Goal: Information Seeking & Learning: Learn about a topic

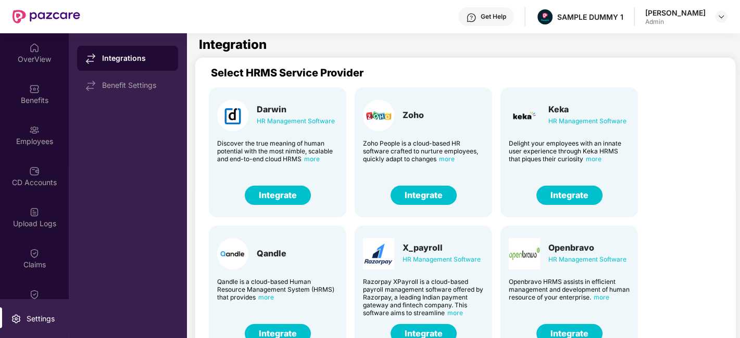
click at [293, 199] on button "Integrate" at bounding box center [278, 195] width 66 height 19
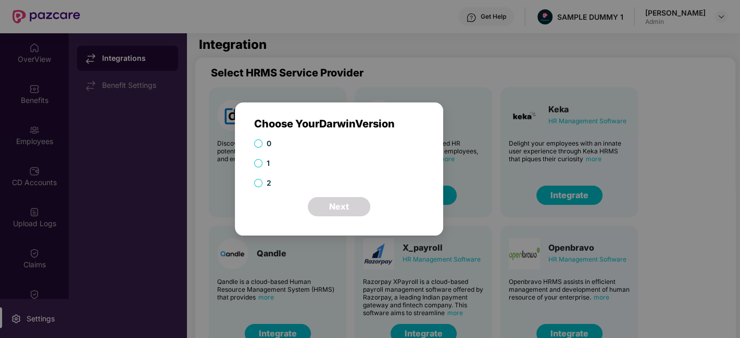
click at [265, 185] on span "2" at bounding box center [268, 183] width 13 height 11
click at [337, 211] on button "Next" at bounding box center [339, 206] width 62 height 19
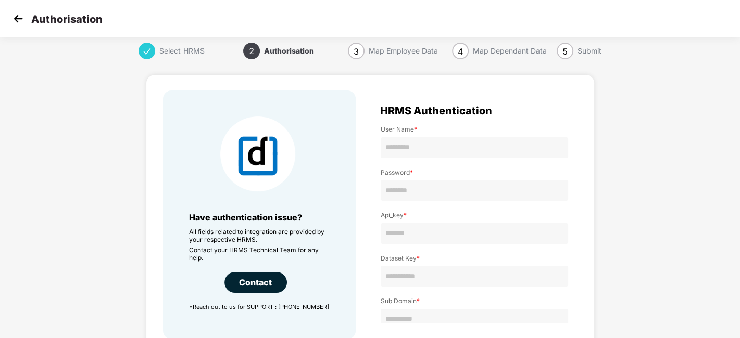
click at [18, 17] on img at bounding box center [18, 19] width 16 height 16
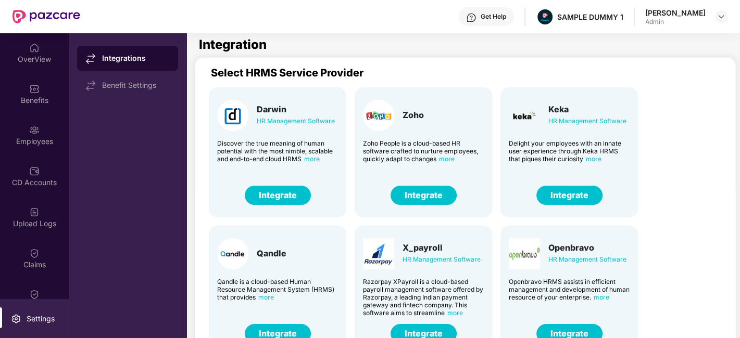
click at [31, 52] on img at bounding box center [34, 48] width 10 height 10
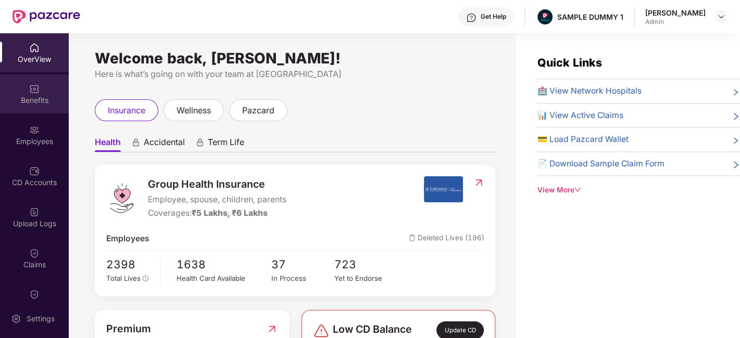
click at [29, 101] on div "Benefits" at bounding box center [34, 100] width 69 height 10
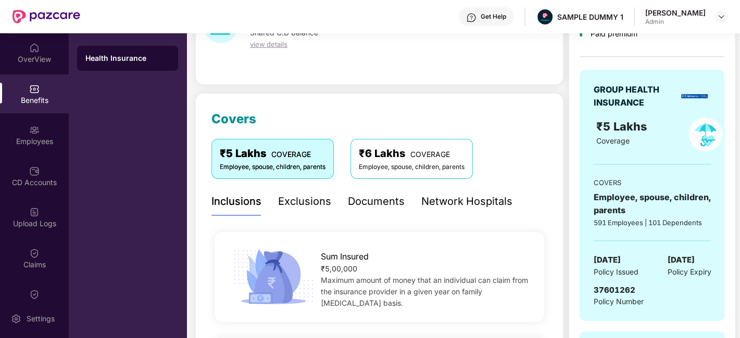
scroll to position [59, 0]
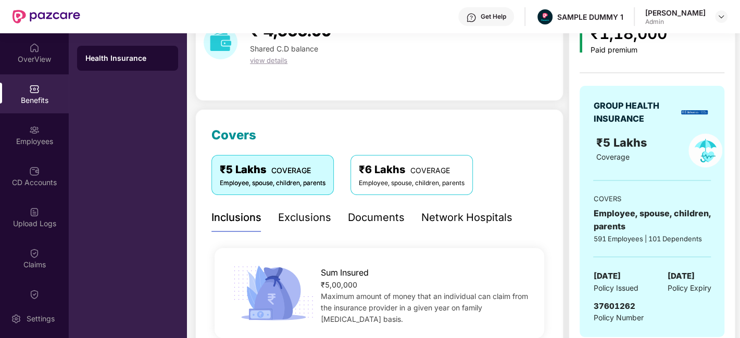
click at [292, 221] on div "Exclusions" at bounding box center [304, 218] width 53 height 16
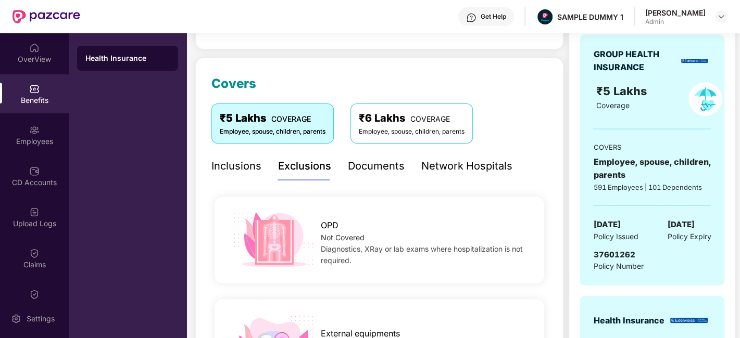
scroll to position [95, 0]
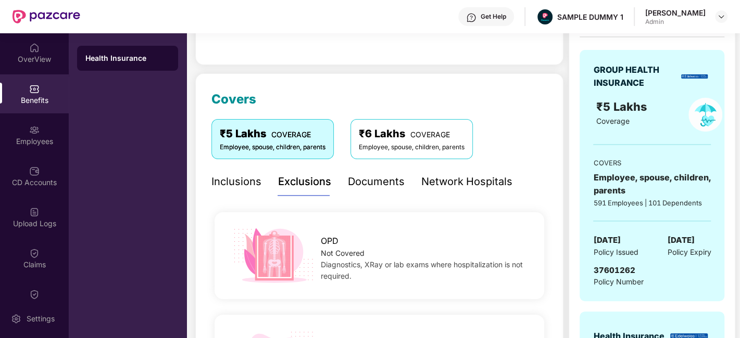
click at [377, 179] on div "Documents" at bounding box center [376, 182] width 57 height 16
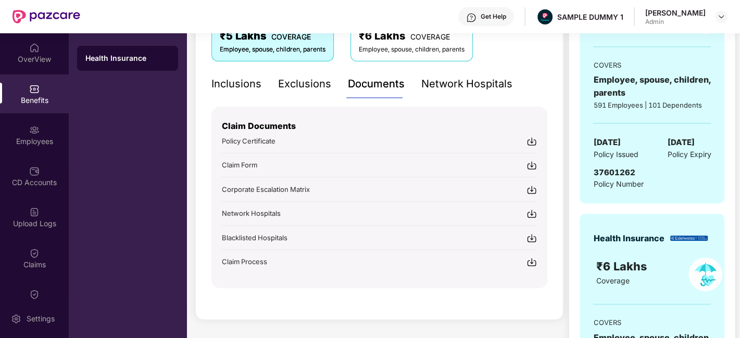
scroll to position [204, 0]
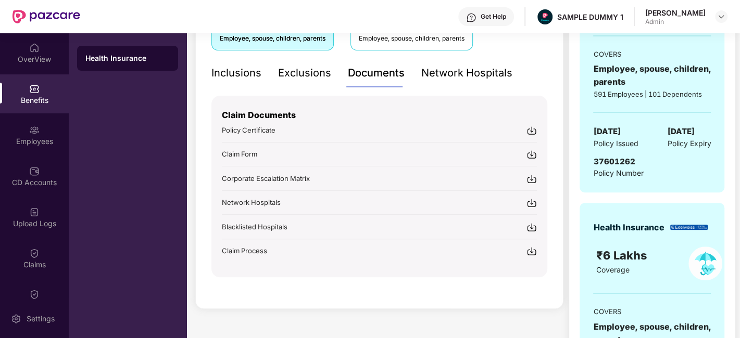
click at [437, 77] on div "Network Hospitals" at bounding box center [466, 73] width 91 height 16
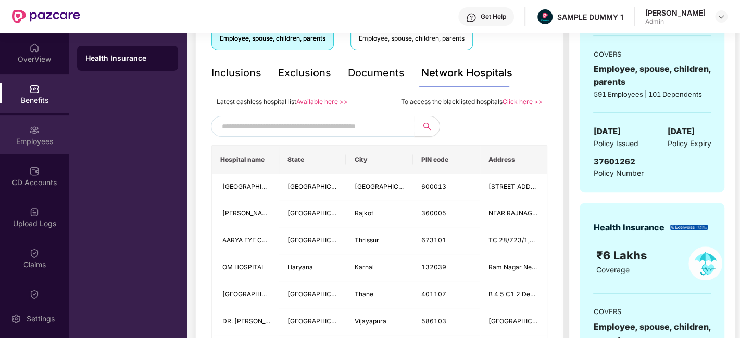
click at [31, 134] on img at bounding box center [34, 130] width 10 height 10
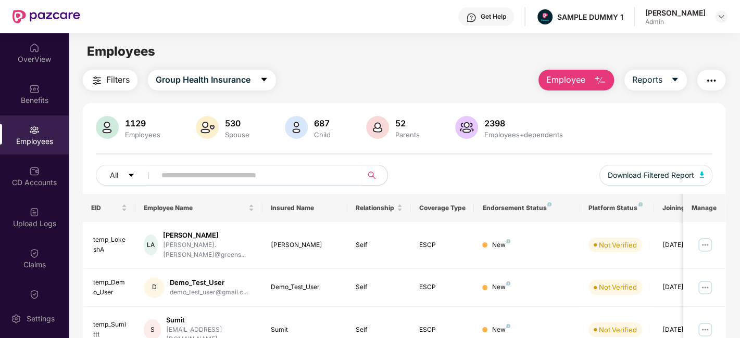
click at [582, 84] on span "Employee" at bounding box center [565, 79] width 39 height 13
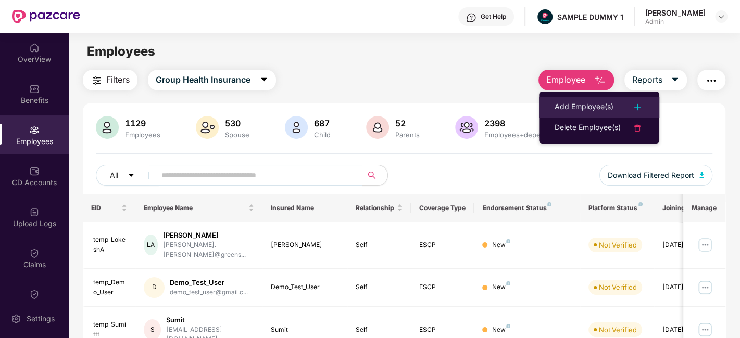
click at [586, 99] on li "Add Employee(s)" at bounding box center [599, 107] width 120 height 21
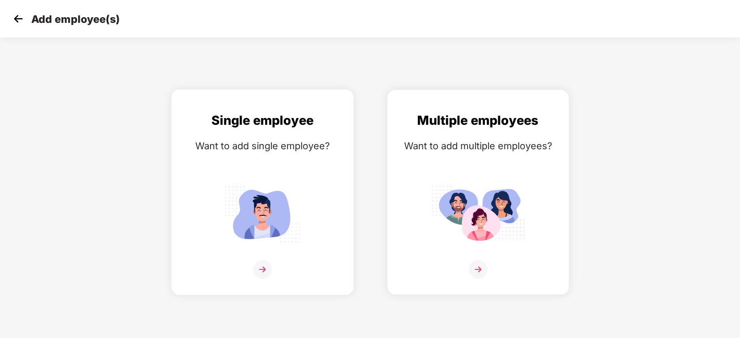
click at [302, 180] on div "Single employee Want to add single employee?" at bounding box center [262, 201] width 160 height 181
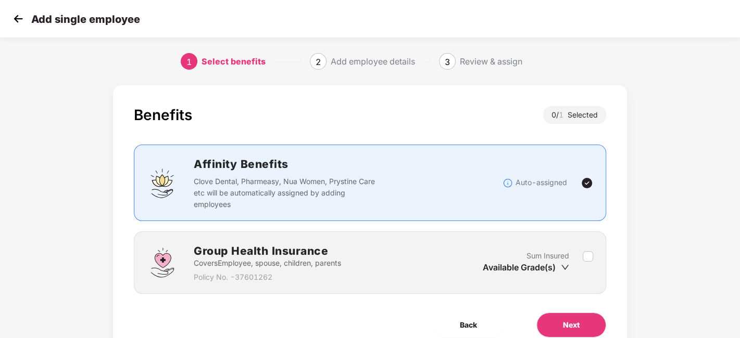
scroll to position [45, 0]
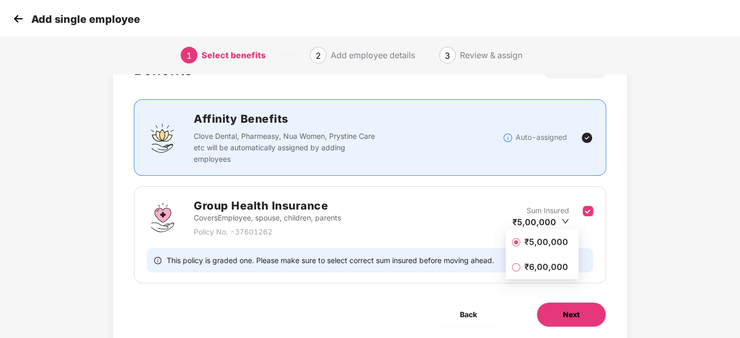
click at [573, 311] on span "Next" at bounding box center [571, 314] width 17 height 11
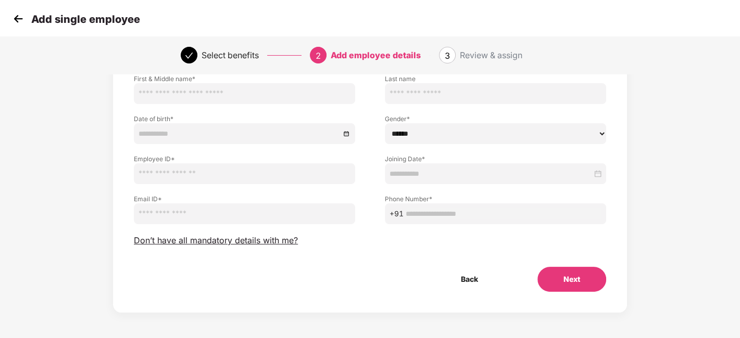
scroll to position [0, 0]
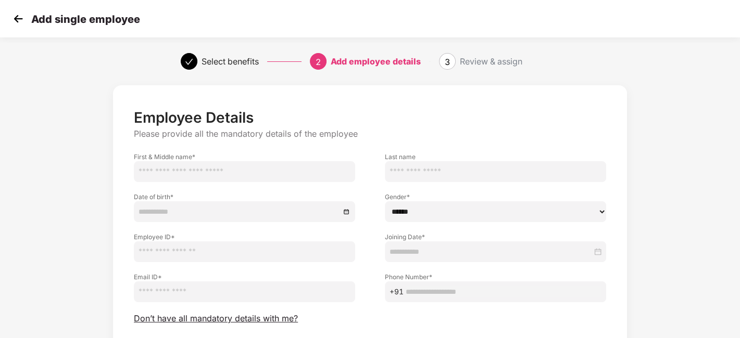
click at [19, 23] on img at bounding box center [18, 19] width 16 height 16
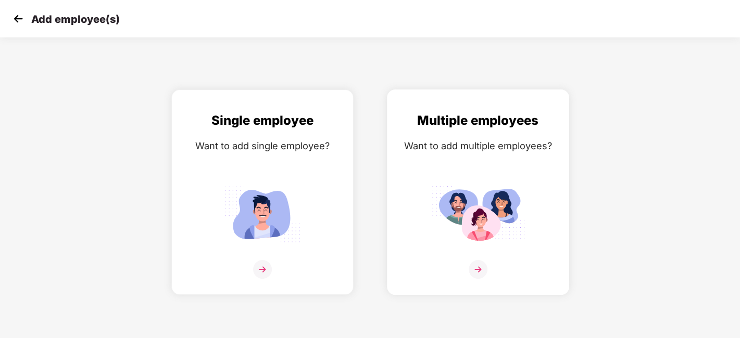
click at [497, 175] on div "Multiple employees Want to add multiple employees?" at bounding box center [478, 201] width 160 height 181
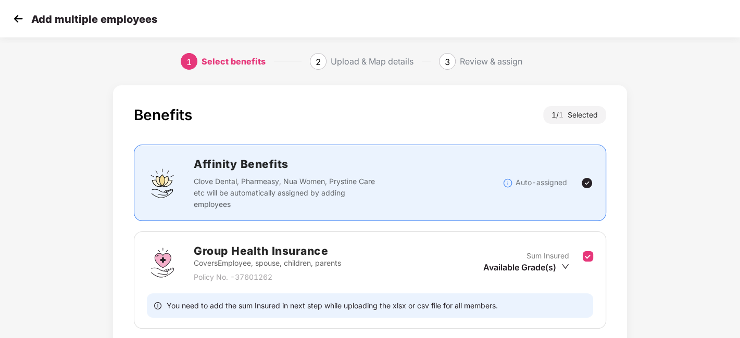
scroll to position [80, 0]
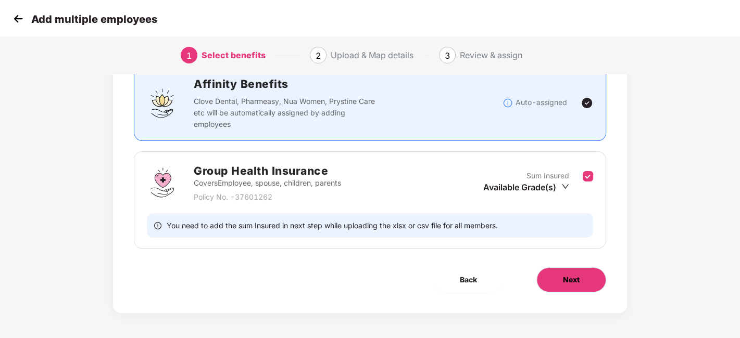
click at [559, 283] on button "Next" at bounding box center [571, 280] width 70 height 25
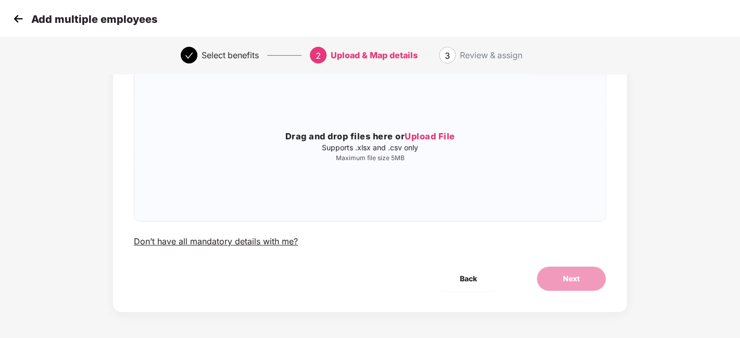
scroll to position [0, 0]
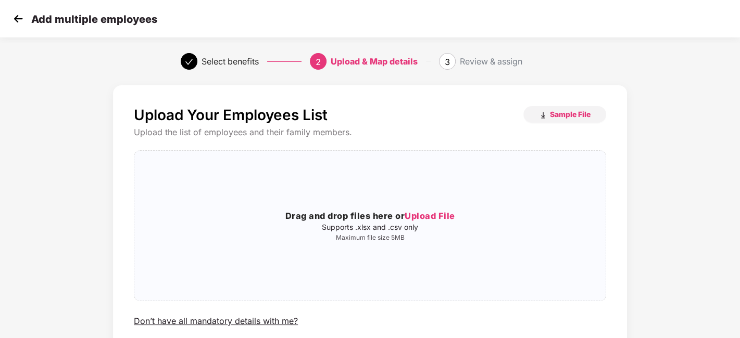
click at [22, 19] on img at bounding box center [18, 19] width 16 height 16
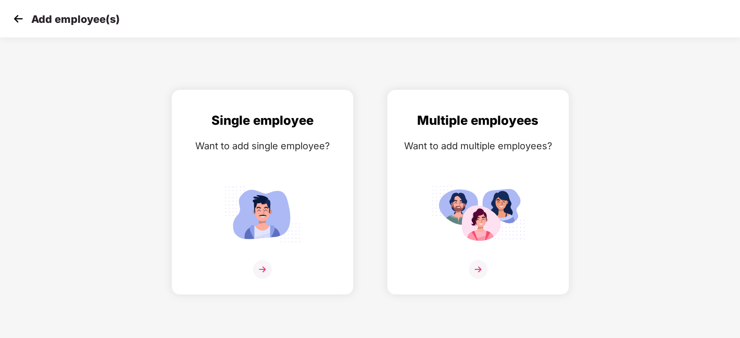
click at [22, 19] on img at bounding box center [18, 19] width 16 height 16
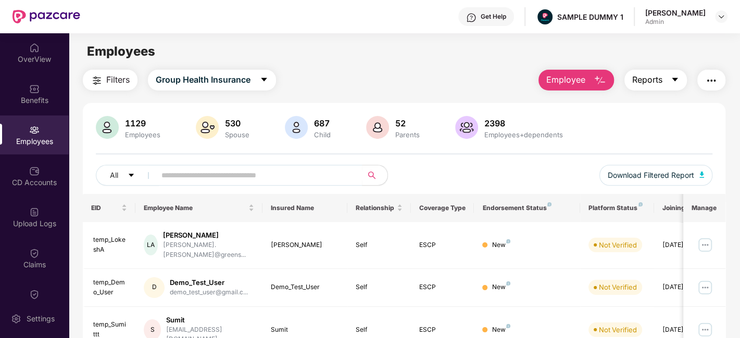
click at [642, 79] on span "Reports" at bounding box center [647, 79] width 30 height 13
click at [701, 82] on button "button" at bounding box center [711, 80] width 28 height 21
click at [321, 44] on div "Employees" at bounding box center [404, 52] width 671 height 20
click at [714, 84] on img "button" at bounding box center [711, 80] width 12 height 12
click at [722, 17] on img at bounding box center [721, 16] width 8 height 8
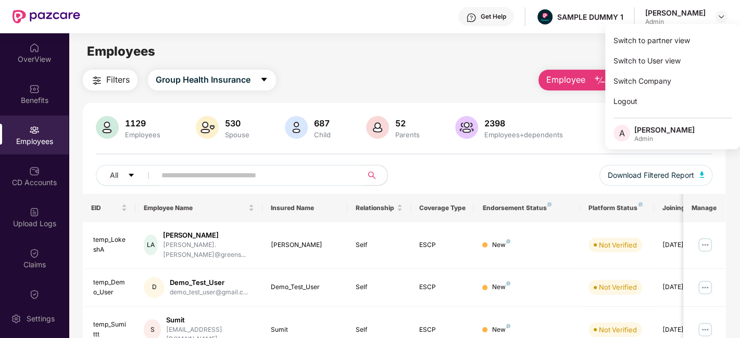
click at [421, 72] on div "Filters Group Health Insurance Employee Reports" at bounding box center [404, 80] width 643 height 21
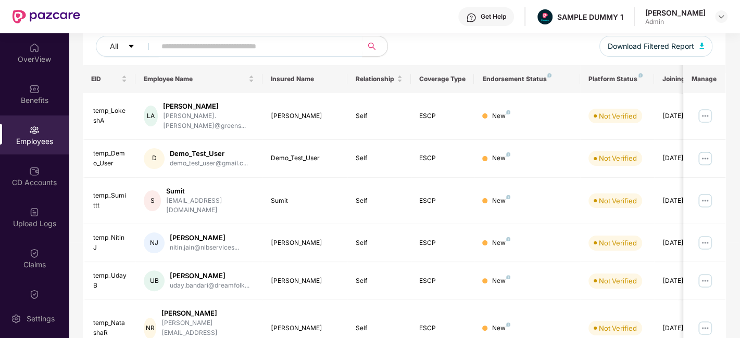
scroll to position [132, 0]
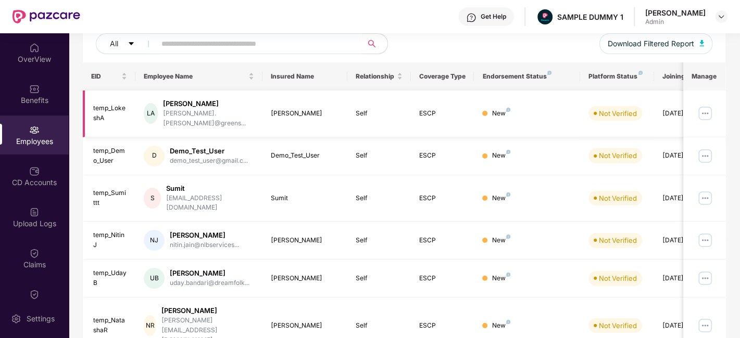
click at [701, 110] on img at bounding box center [705, 113] width 17 height 17
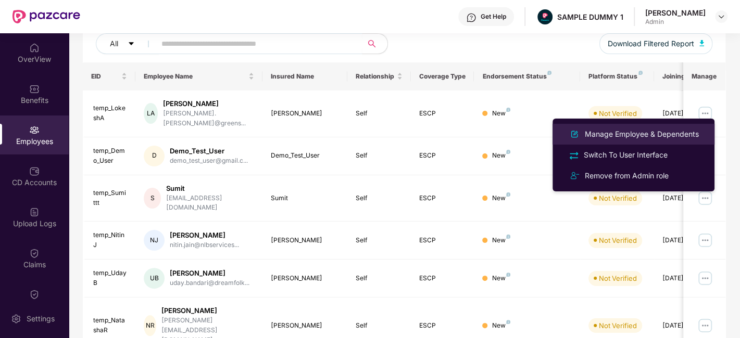
click at [647, 133] on div "Manage Employee & Dependents" at bounding box center [642, 134] width 118 height 11
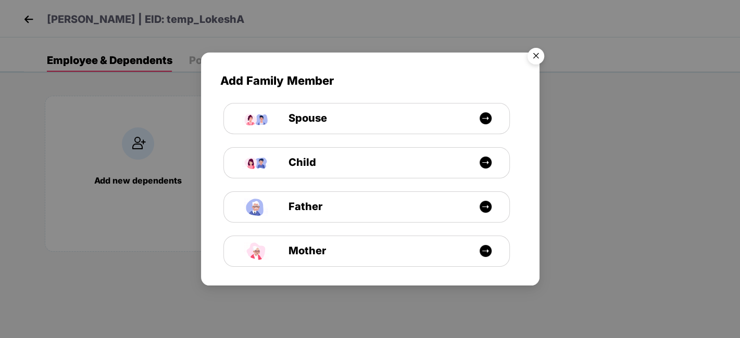
click at [533, 57] on img "Close" at bounding box center [535, 57] width 29 height 29
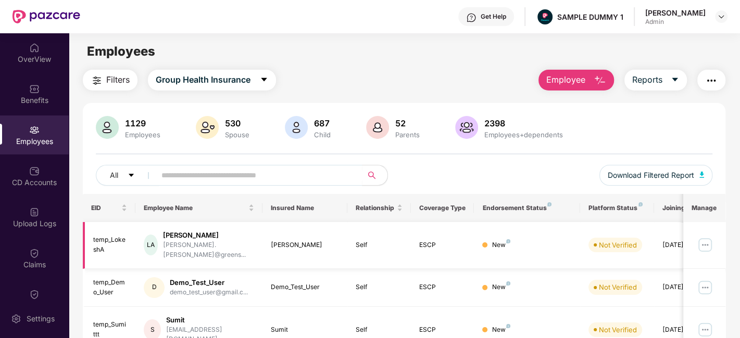
scroll to position [98, 0]
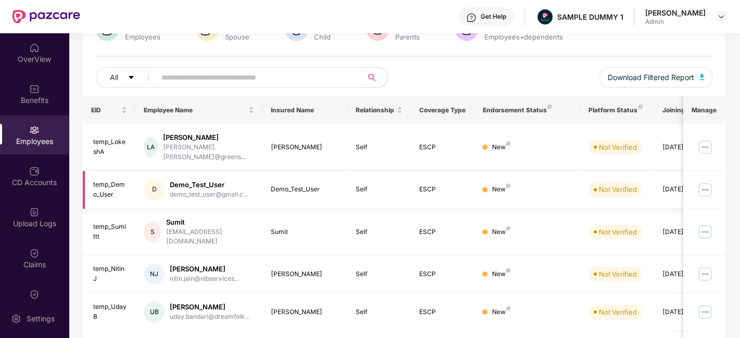
click at [707, 182] on img at bounding box center [705, 190] width 17 height 17
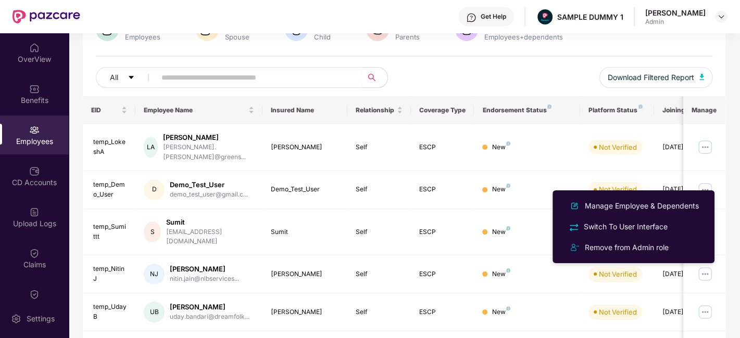
click at [481, 78] on div "All Download Filtered Report" at bounding box center [404, 81] width 617 height 29
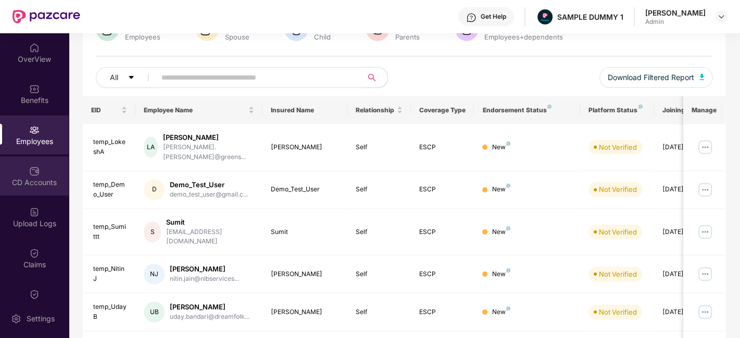
click at [22, 175] on div "CD Accounts" at bounding box center [34, 176] width 69 height 39
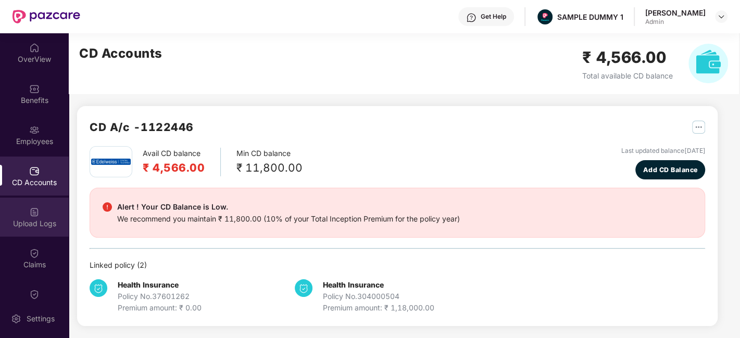
scroll to position [80, 0]
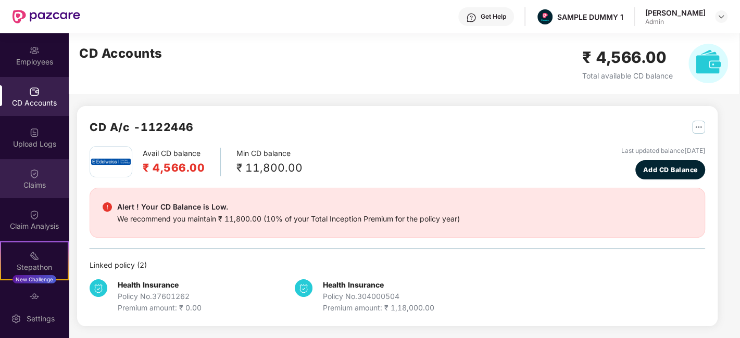
click at [20, 190] on div "Claims" at bounding box center [34, 185] width 69 height 10
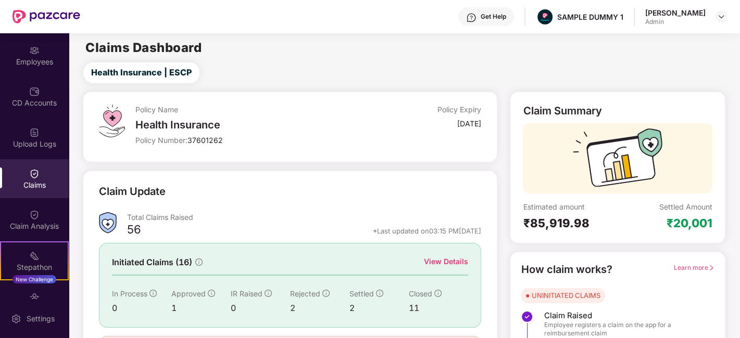
scroll to position [68, 0]
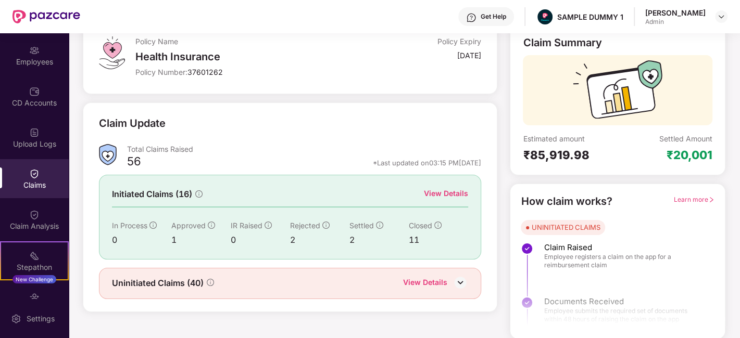
click at [430, 194] on div "View Details" at bounding box center [446, 193] width 44 height 11
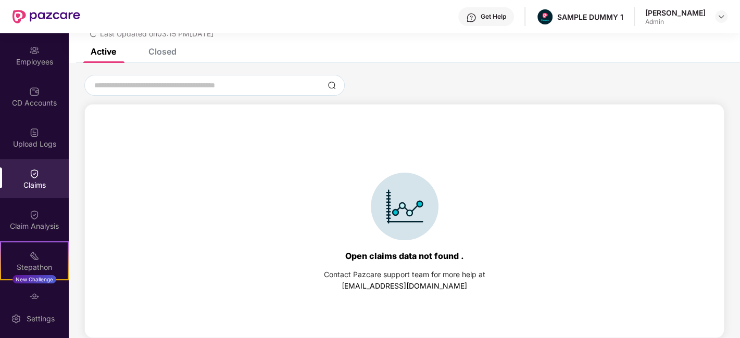
scroll to position [44, 0]
click at [162, 59] on div "Closed" at bounding box center [155, 52] width 44 height 23
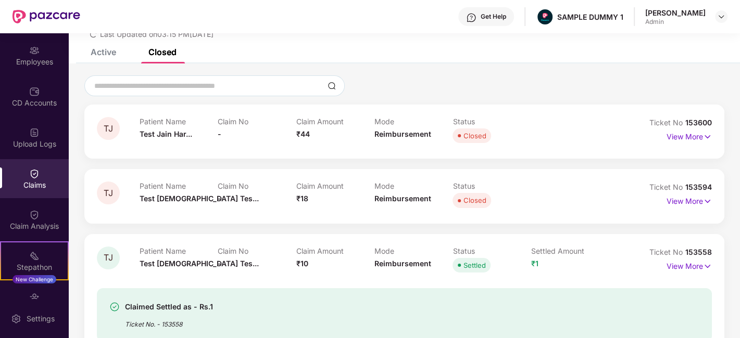
scroll to position [68, 0]
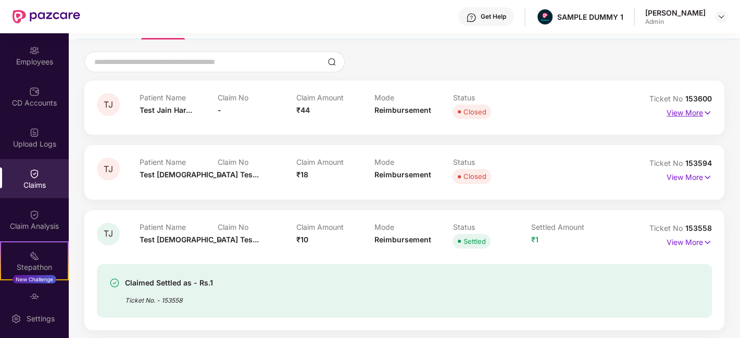
click at [698, 109] on p "View More" at bounding box center [689, 112] width 45 height 14
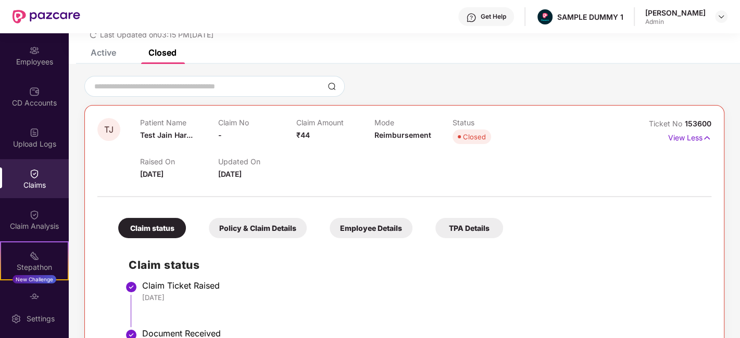
scroll to position [0, 0]
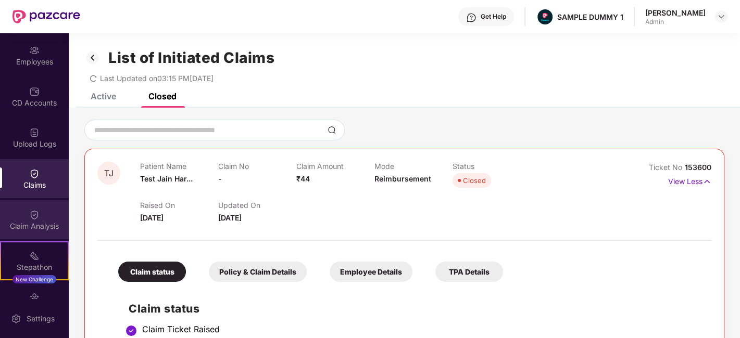
click at [29, 227] on div "Claim Analysis" at bounding box center [34, 226] width 69 height 10
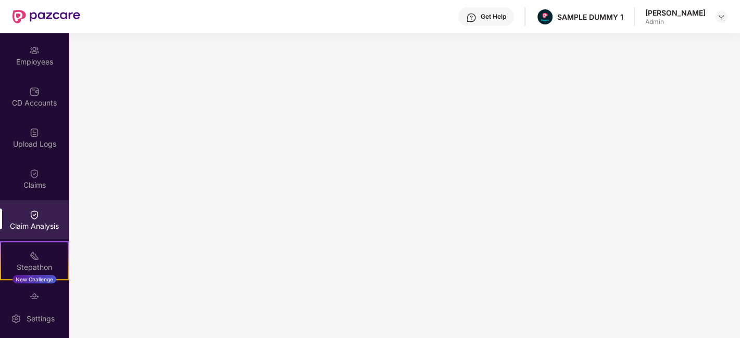
scroll to position [143, 0]
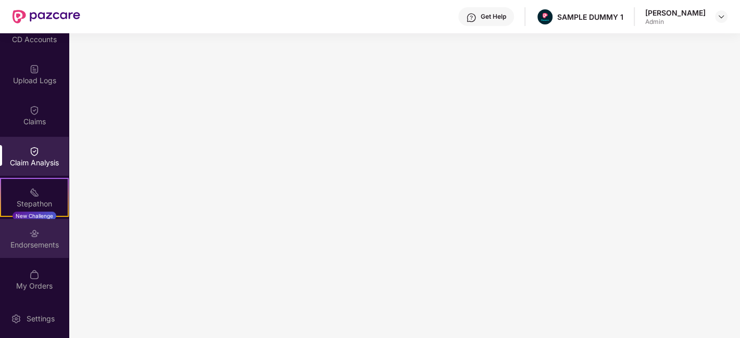
click at [32, 228] on div at bounding box center [34, 233] width 10 height 10
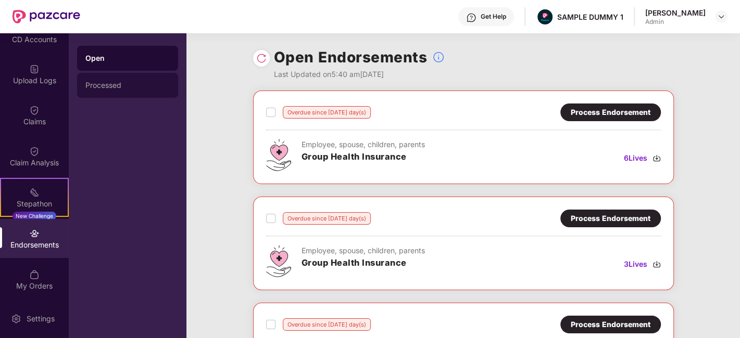
click at [111, 84] on div "Processed" at bounding box center [127, 85] width 84 height 8
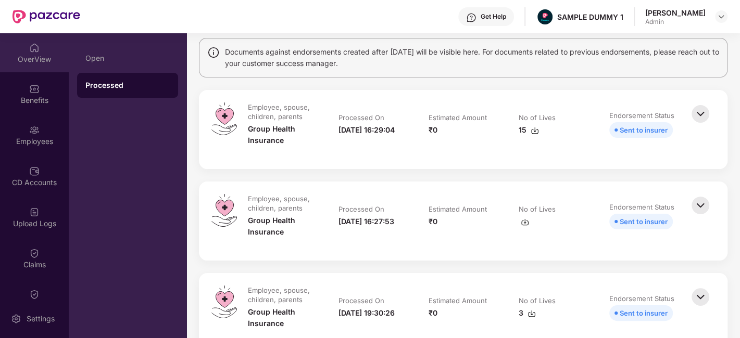
click at [29, 65] on div "OverView" at bounding box center [34, 52] width 69 height 39
